Goal: Transaction & Acquisition: Book appointment/travel/reservation

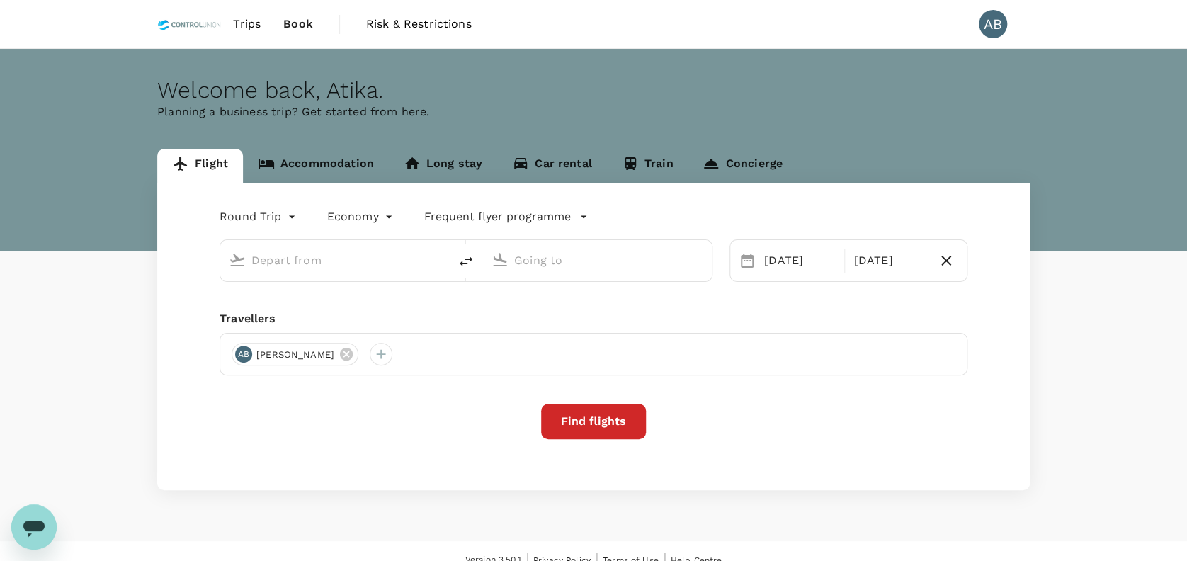
click at [472, 303] on div "Round Trip roundtrip Economy economy Frequent flyer programme [DATE] Oct Travel…" at bounding box center [593, 336] width 872 height 307
drag, startPoint x: 343, startPoint y: 353, endPoint x: 380, endPoint y: 349, distance: 37.7
click at [343, 352] on icon at bounding box center [346, 354] width 16 height 16
type input "[GEOGRAPHIC_DATA], [GEOGRAPHIC_DATA] (any)"
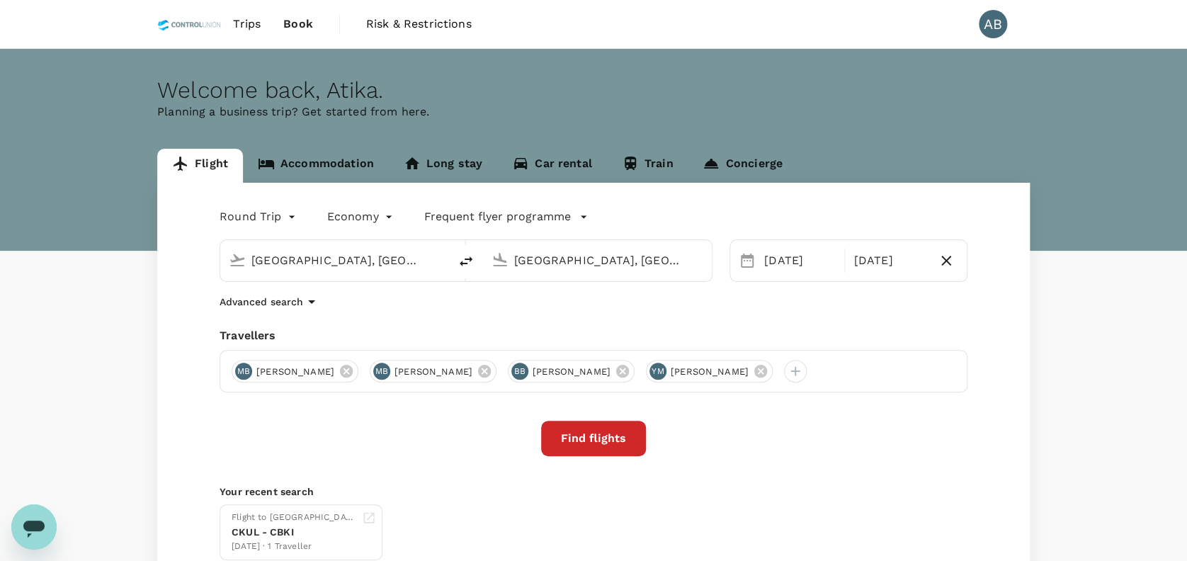
drag, startPoint x: 466, startPoint y: 311, endPoint x: 692, endPoint y: 282, distance: 227.6
click at [471, 310] on div "Round Trip roundtrip Economy economy Frequent flyer programme [GEOGRAPHIC_DATA]…" at bounding box center [593, 383] width 872 height 400
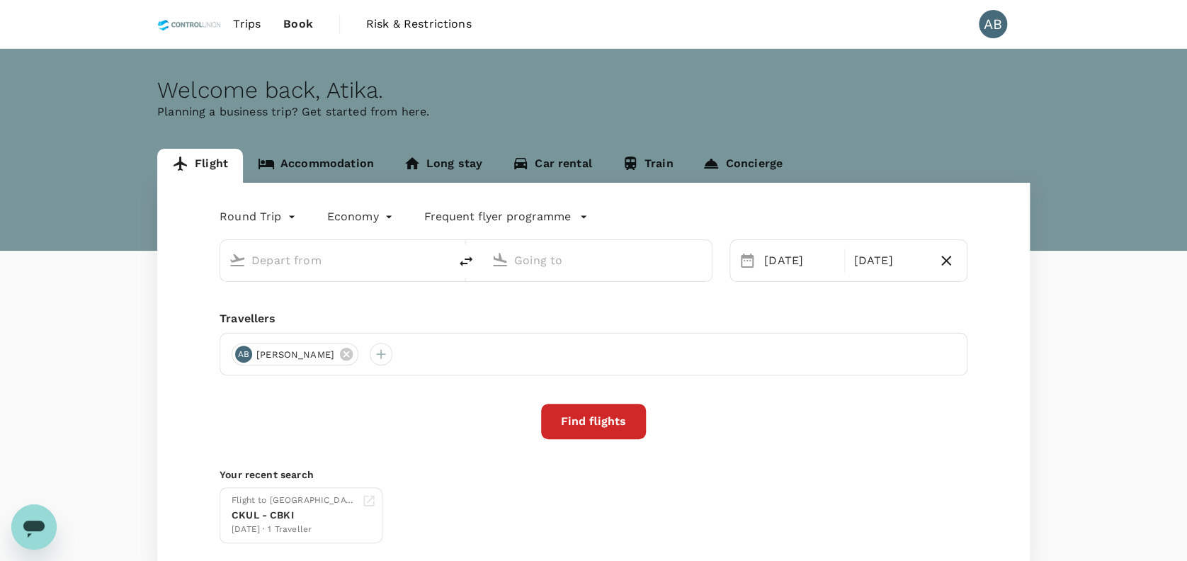
type input "[GEOGRAPHIC_DATA], [GEOGRAPHIC_DATA] (any)"
